Goal: Task Accomplishment & Management: Manage account settings

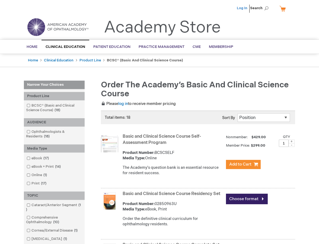
click at [245, 7] on link "Log In" at bounding box center [242, 8] width 11 height 4
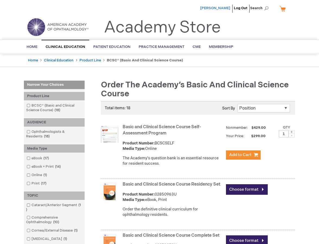
click at [220, 7] on span "[PERSON_NAME]" at bounding box center [215, 8] width 30 height 4
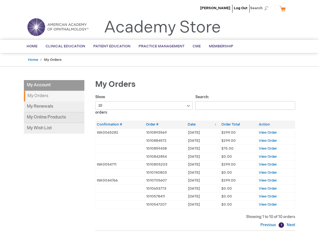
click at [46, 121] on link "My Online Products" at bounding box center [54, 117] width 60 height 11
